Goal: Task Accomplishment & Management: Manage account settings

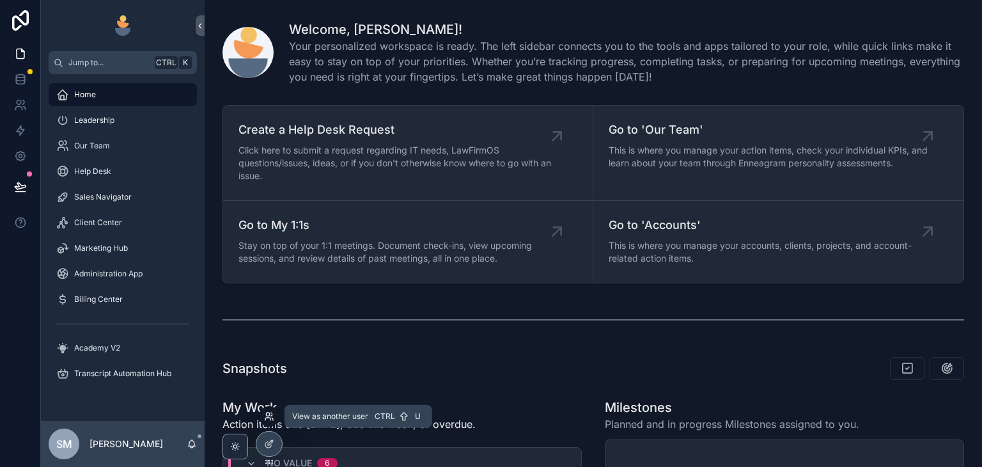
click at [268, 418] on icon at bounding box center [269, 416] width 10 height 10
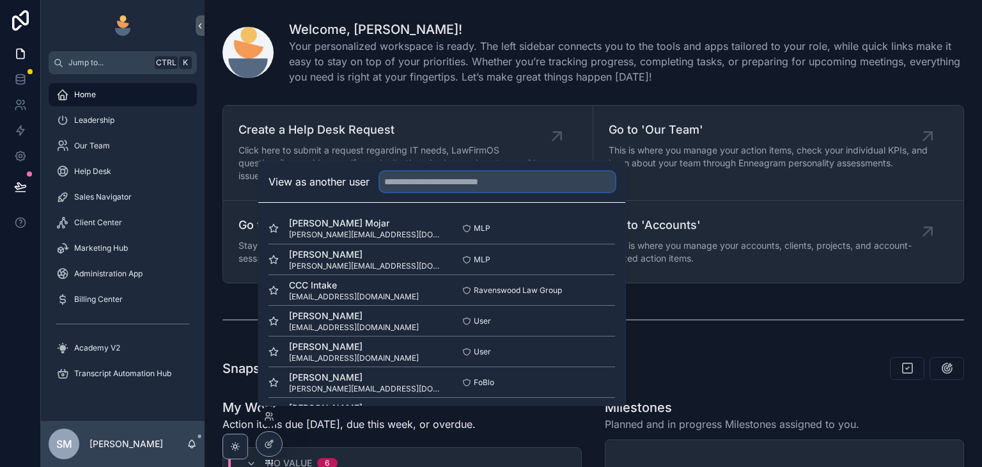
click at [441, 187] on input "text" at bounding box center [497, 181] width 235 height 20
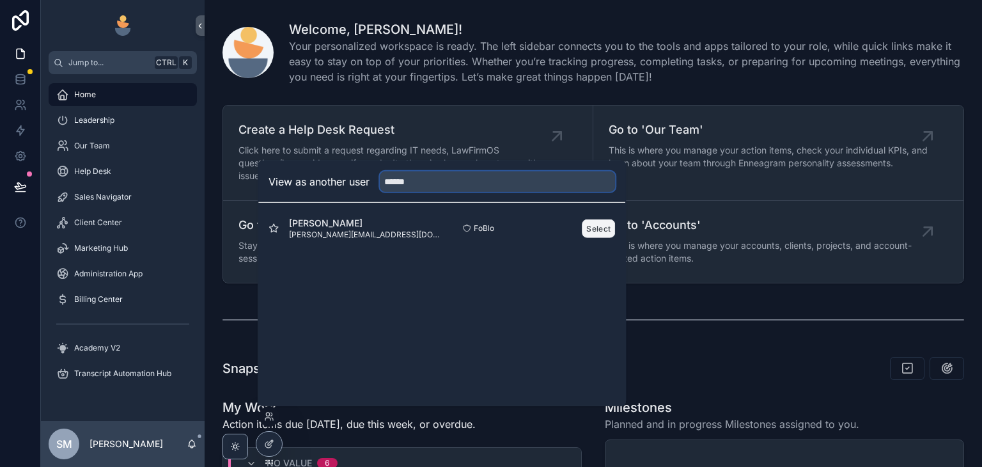
type input "*****"
click at [611, 226] on button "Select" at bounding box center [598, 228] width 33 height 19
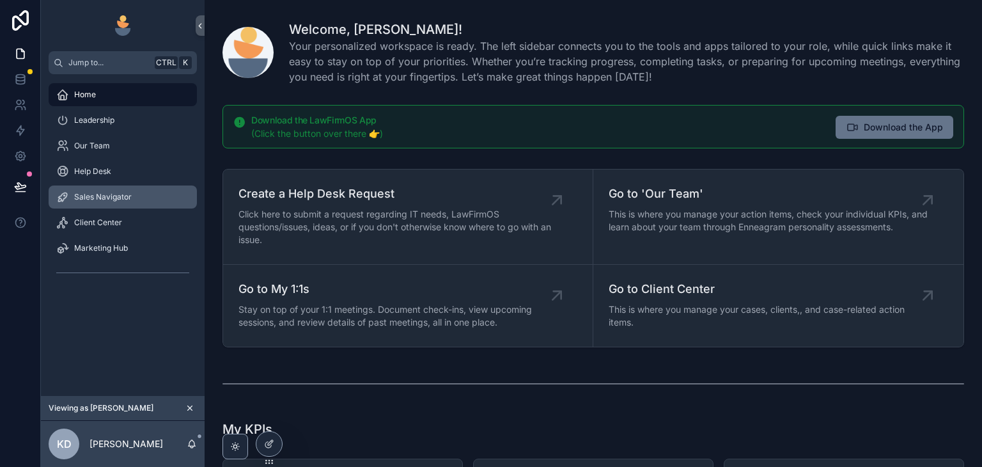
click at [145, 187] on div "Sales Navigator" at bounding box center [122, 197] width 133 height 20
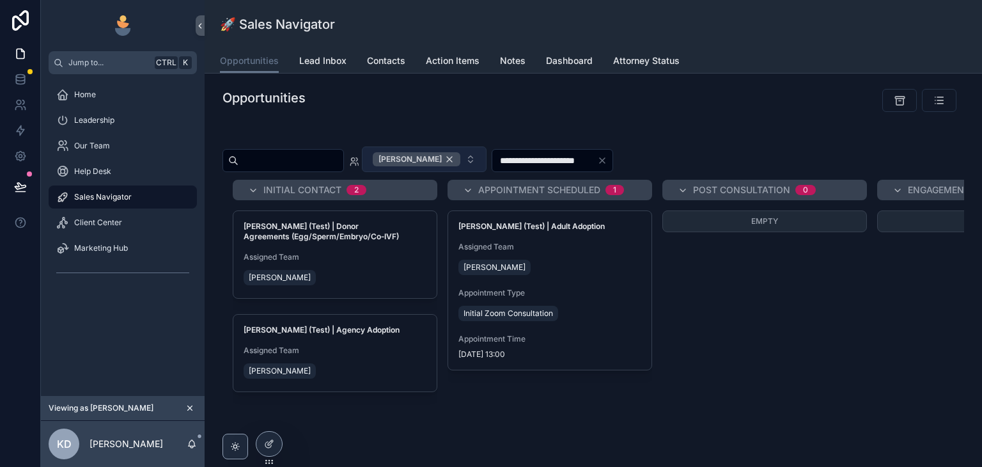
click at [460, 159] on div "[PERSON_NAME]" at bounding box center [417, 159] width 88 height 14
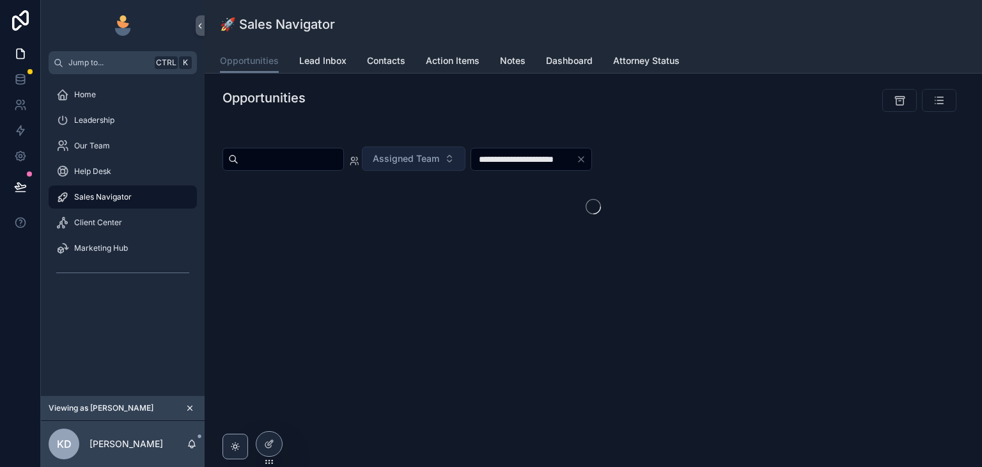
click at [586, 161] on icon "Clear" at bounding box center [581, 159] width 10 height 10
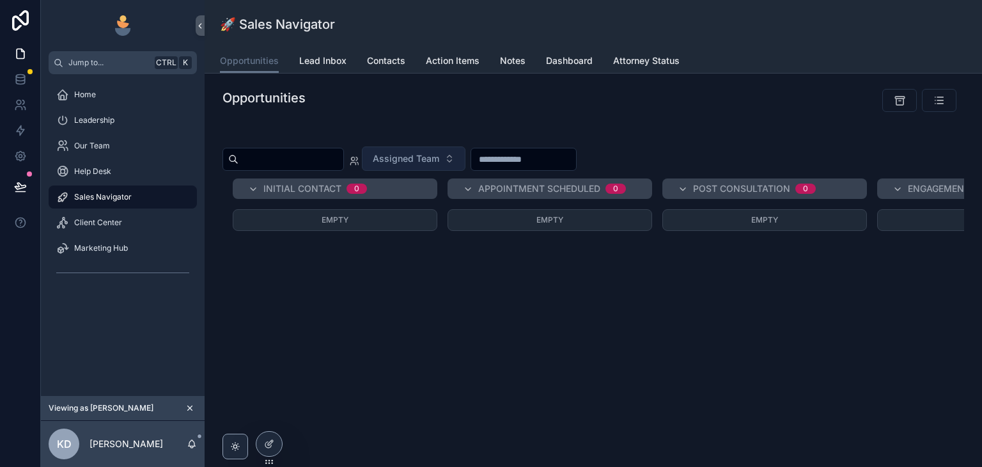
click at [686, 116] on div "Opportunities" at bounding box center [464, 100] width 499 height 33
